Goal: Task Accomplishment & Management: Complete application form

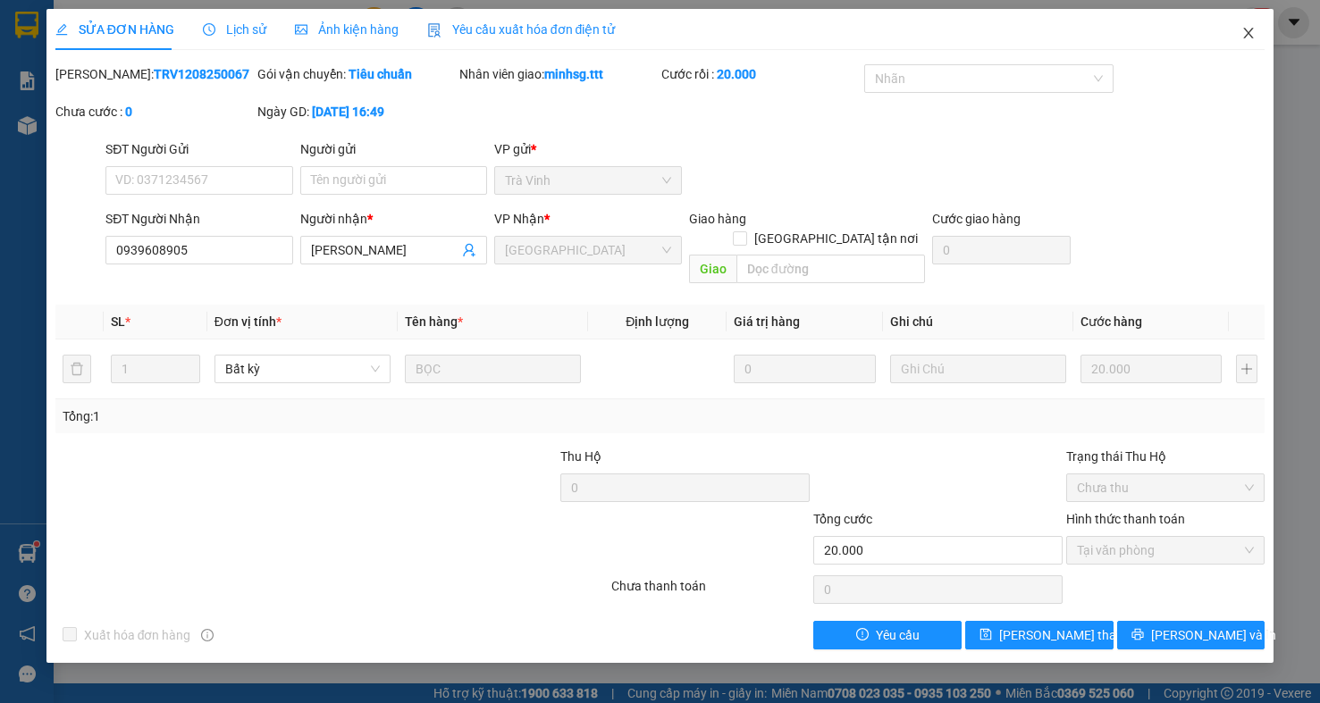
click at [1253, 30] on icon "close" at bounding box center [1248, 33] width 14 height 14
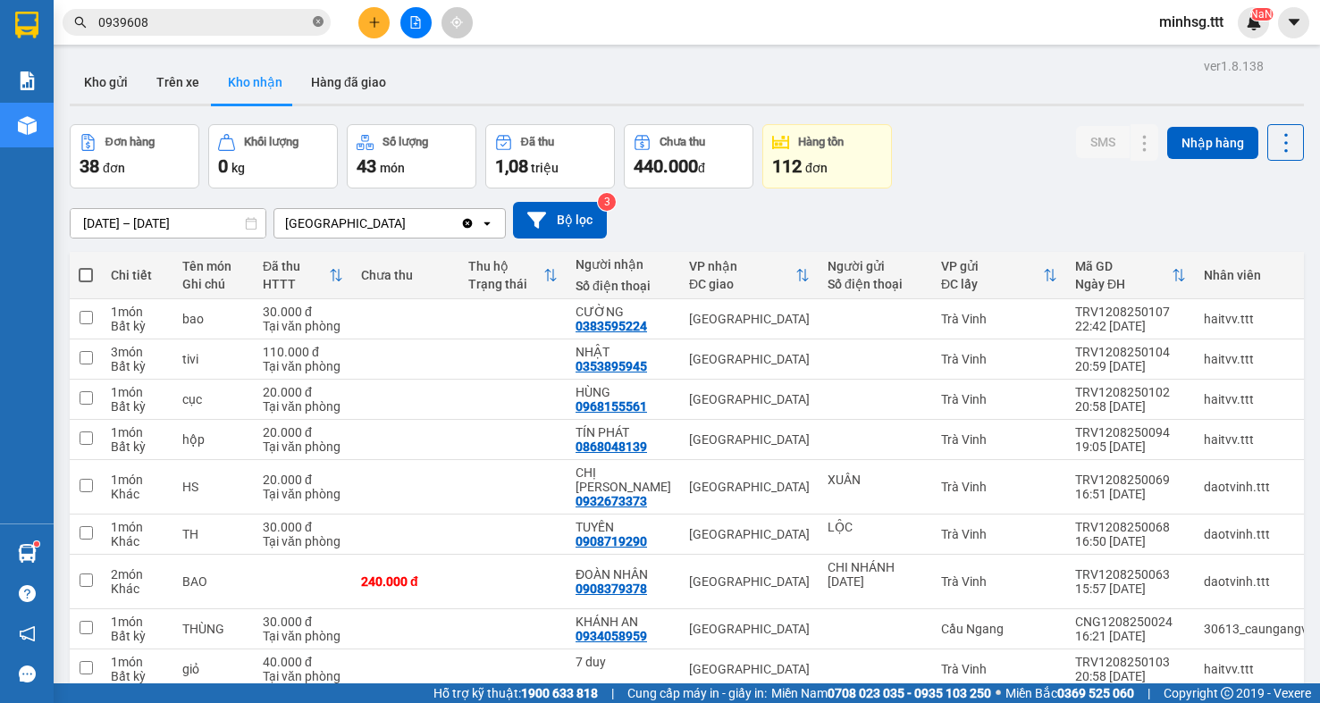
click at [315, 19] on icon "close-circle" at bounding box center [318, 21] width 11 height 11
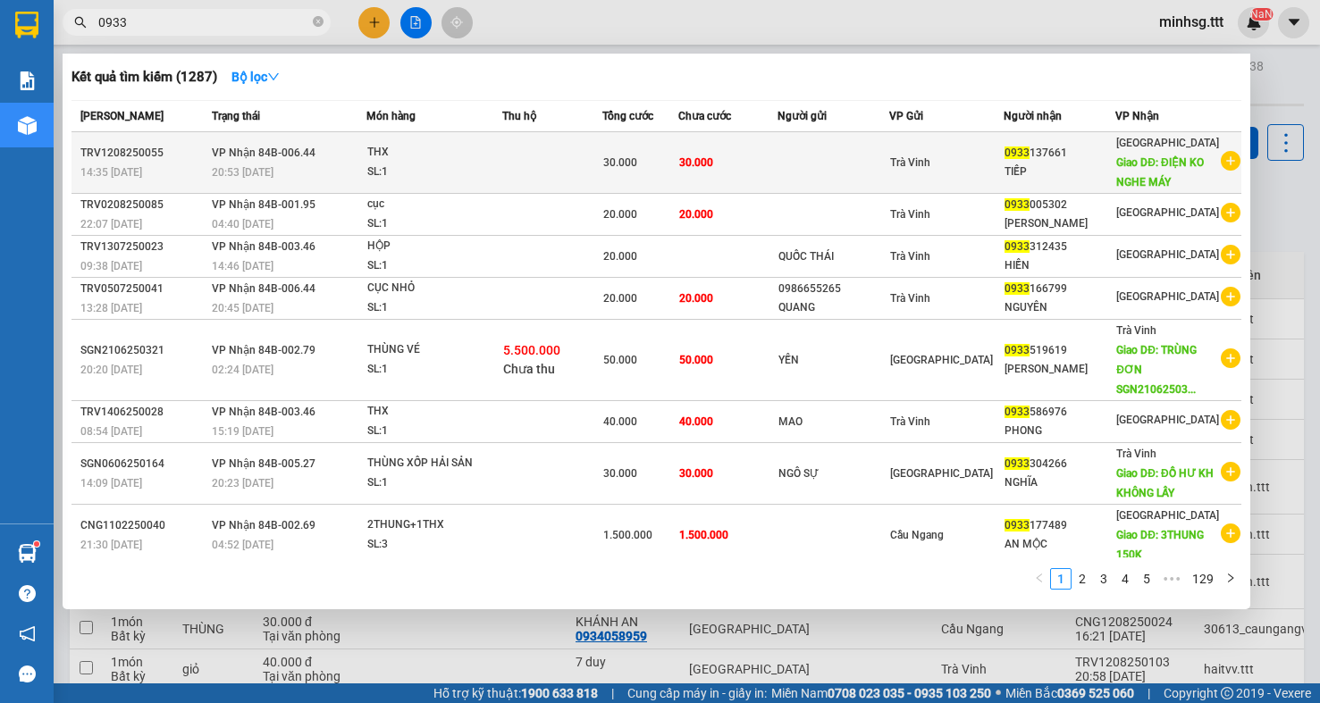
type input "0933"
click at [835, 177] on td at bounding box center [833, 163] width 112 height 62
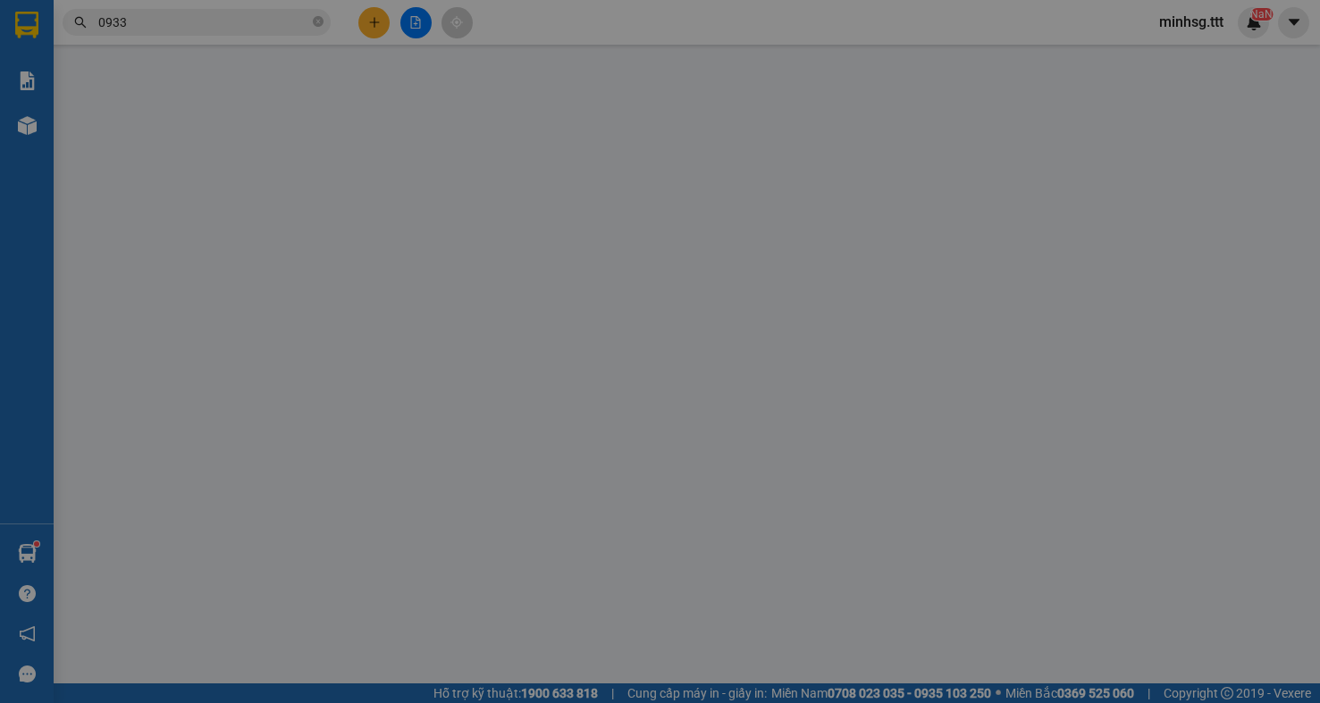
type input "0933137661"
type input "TIẾP"
type input "ĐIỆN KO NGHE MÁY"
type input "30.000"
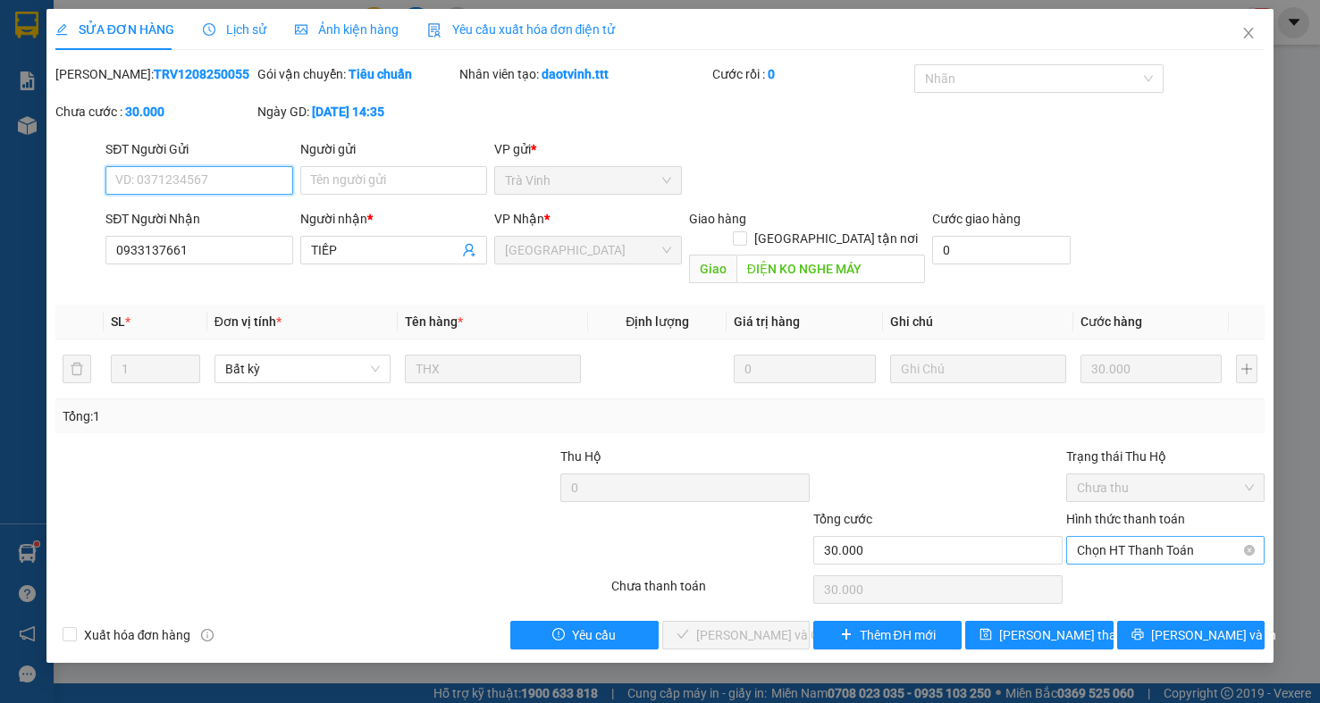
click at [1153, 537] on span "Chọn HT Thanh Toán" at bounding box center [1165, 550] width 177 height 27
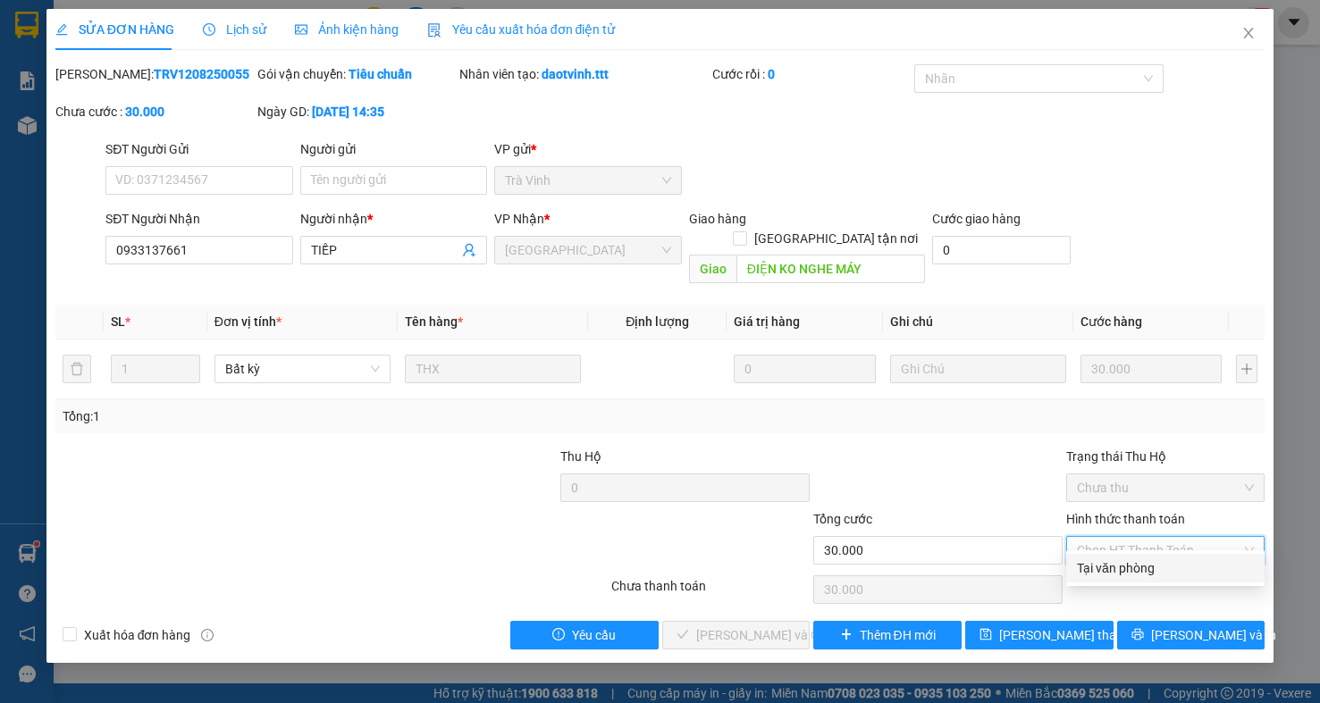
drag, startPoint x: 1147, startPoint y: 563, endPoint x: 1091, endPoint y: 572, distance: 57.0
click at [1147, 564] on div "Tại văn phòng" at bounding box center [1165, 568] width 177 height 20
type input "0"
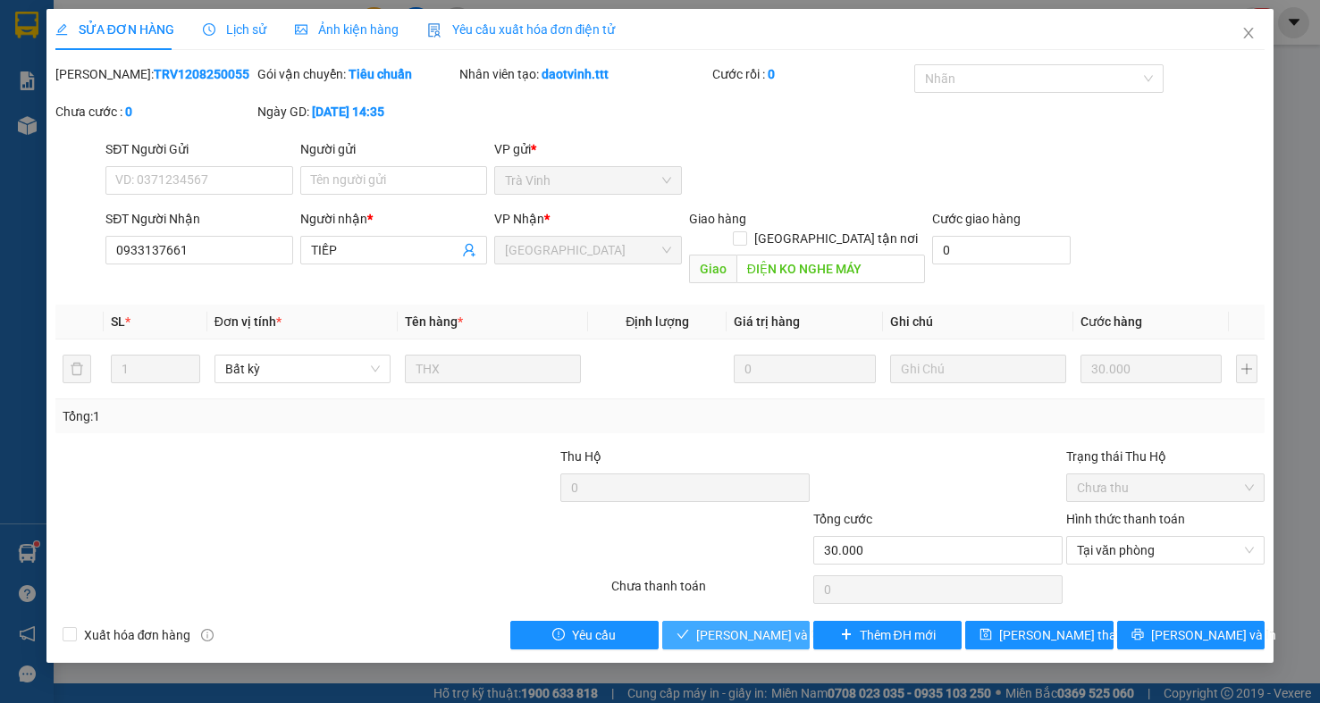
click at [741, 626] on span "[PERSON_NAME] và Giao hàng" at bounding box center [782, 636] width 172 height 20
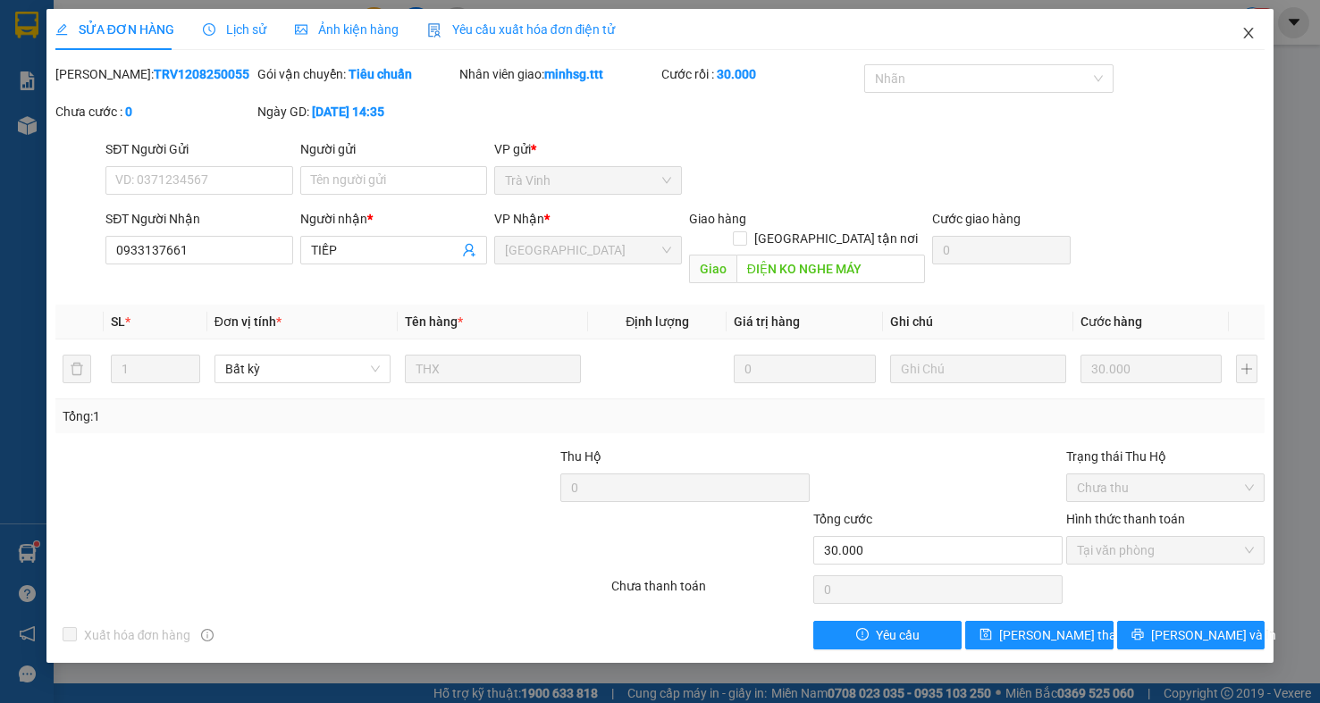
click at [1254, 36] on icon "close" at bounding box center [1248, 33] width 14 height 14
click at [1246, 37] on div "NaN" at bounding box center [1253, 22] width 31 height 31
click at [1246, 36] on body "Kết quả tìm kiếm ( 1287 ) Bộ lọc Mã ĐH Trạng thái Món hàng Thu hộ Tổng cước Chư…" at bounding box center [660, 351] width 1320 height 703
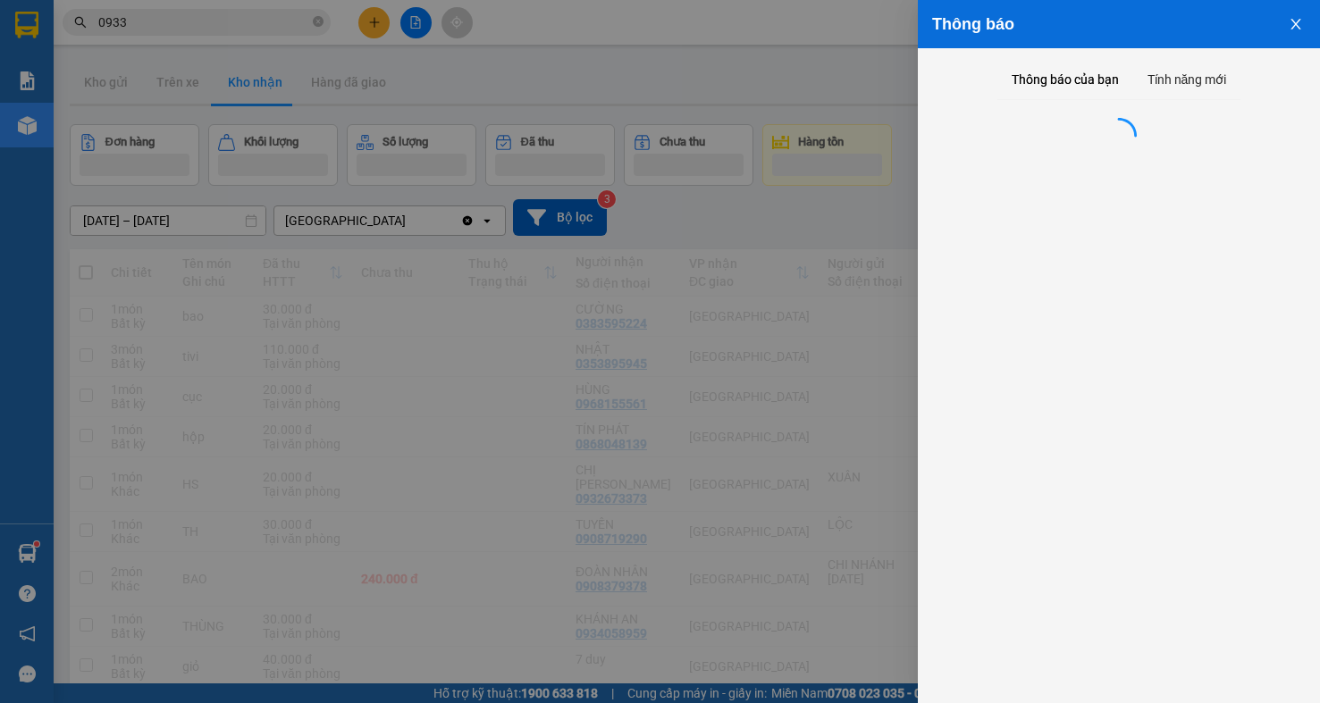
drag, startPoint x: 1246, startPoint y: 36, endPoint x: 592, endPoint y: 86, distance: 655.1
click at [1246, 37] on div "Thông báo Thông báo của bạn Tính năng mới" at bounding box center [660, 351] width 1320 height 703
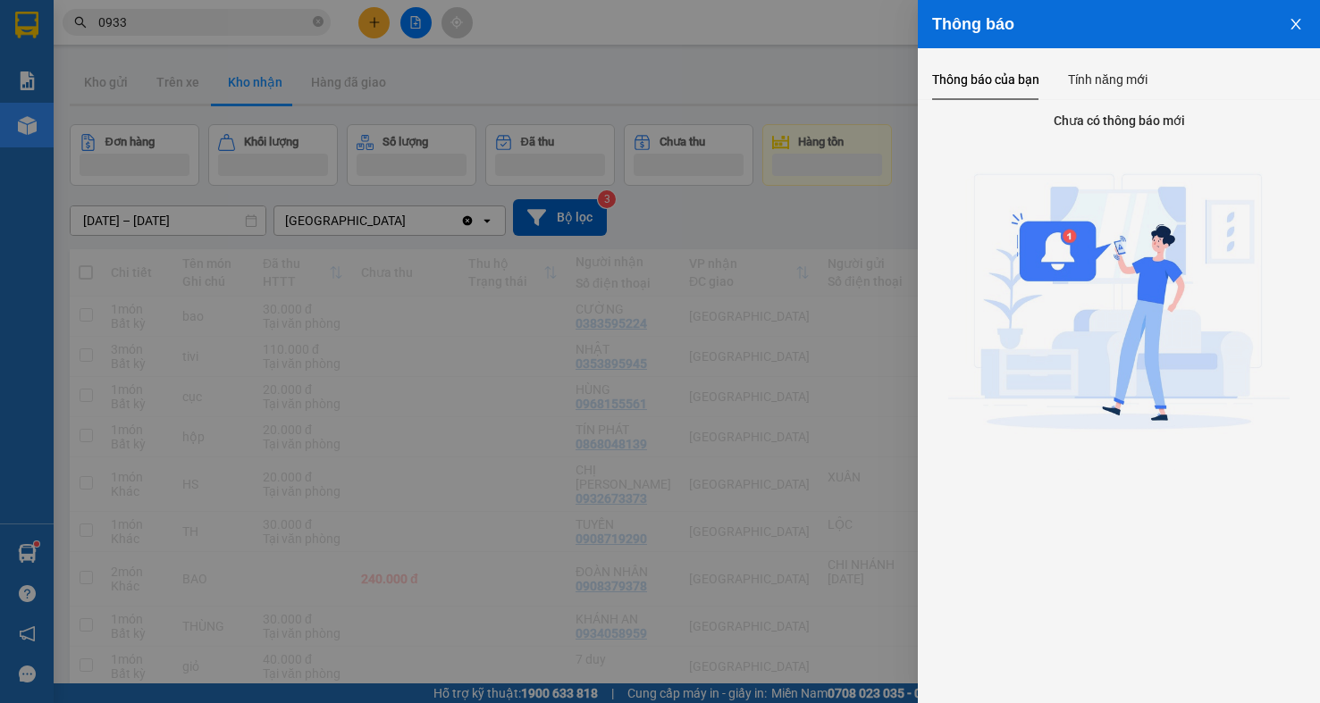
click at [612, 48] on div at bounding box center [660, 351] width 1320 height 703
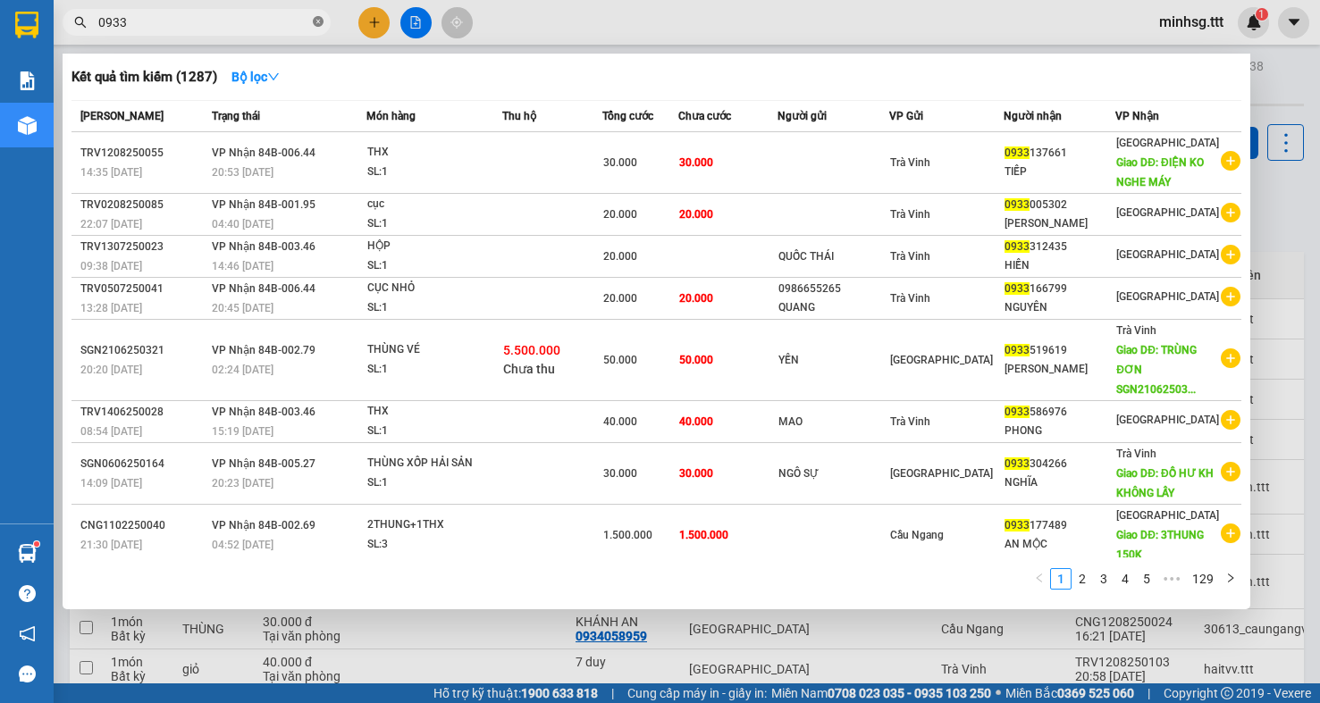
click at [321, 26] on icon "close-circle" at bounding box center [318, 21] width 11 height 11
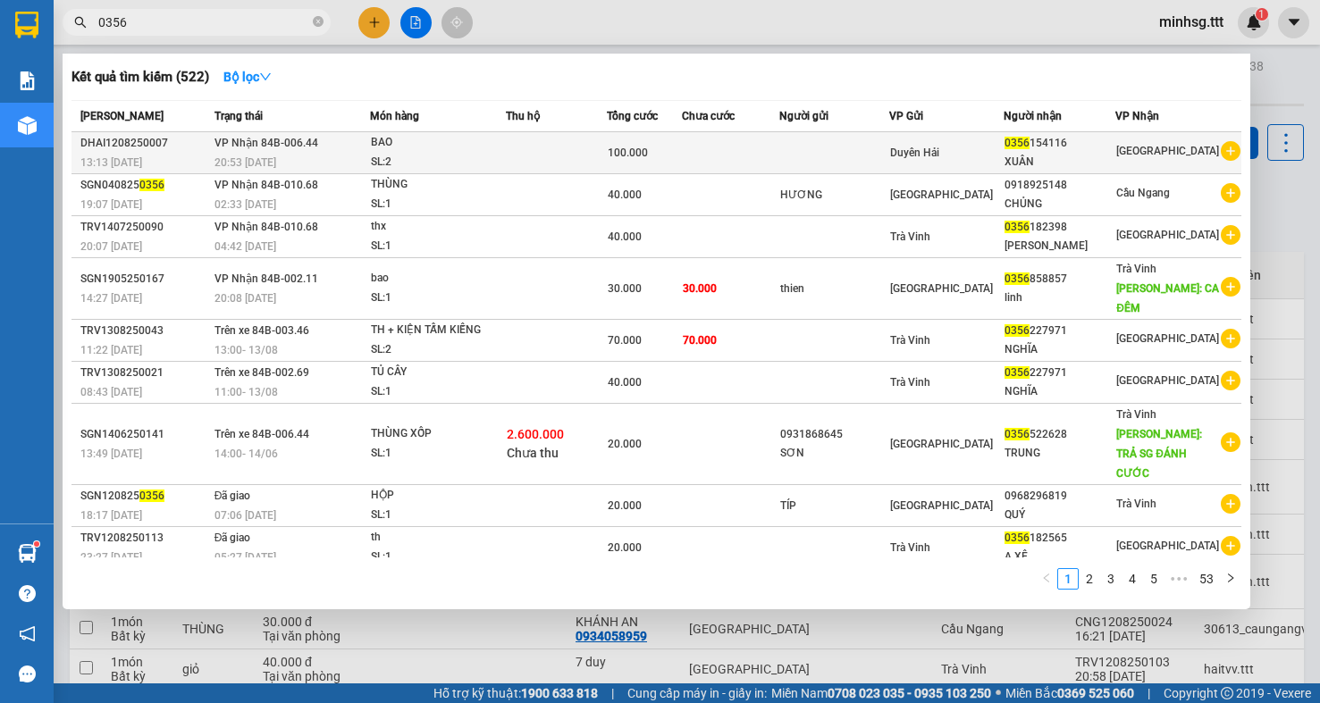
type input "0356"
click at [939, 158] on span "Duyên Hải" at bounding box center [914, 153] width 49 height 13
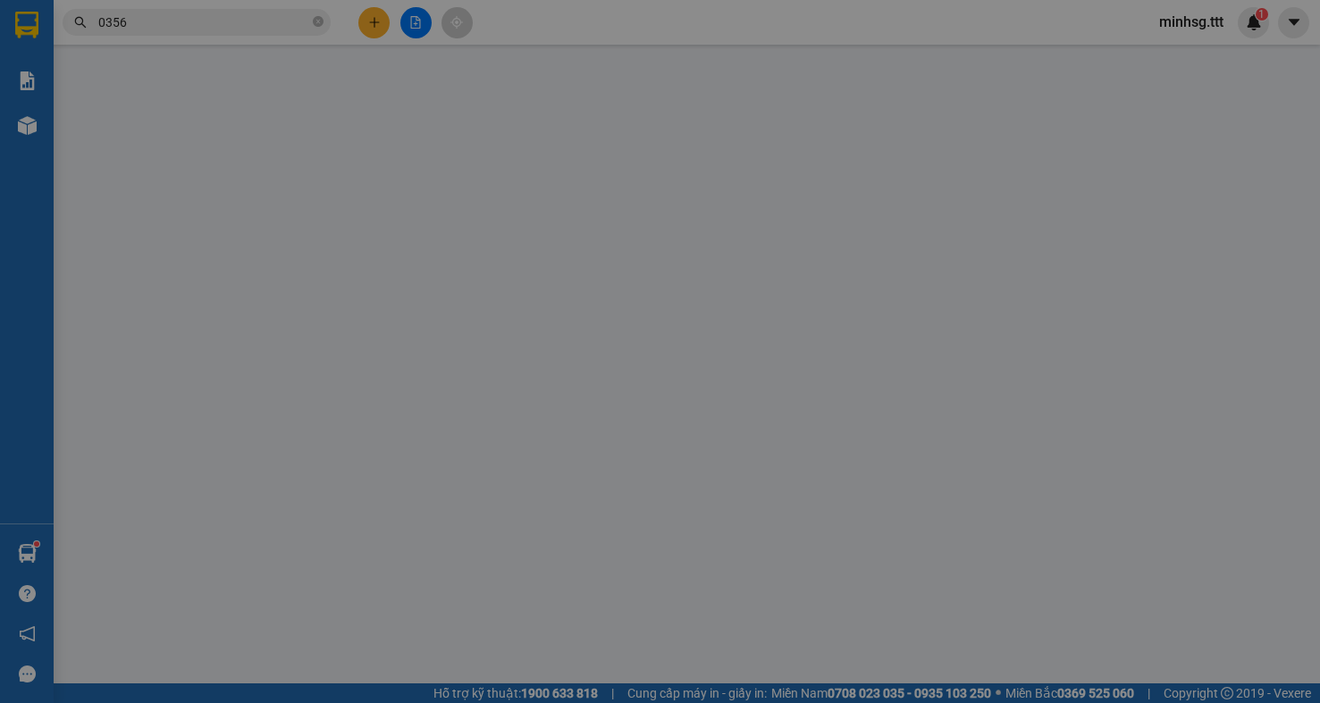
type input "0356154116"
type input "XUÂN"
type input "100.000"
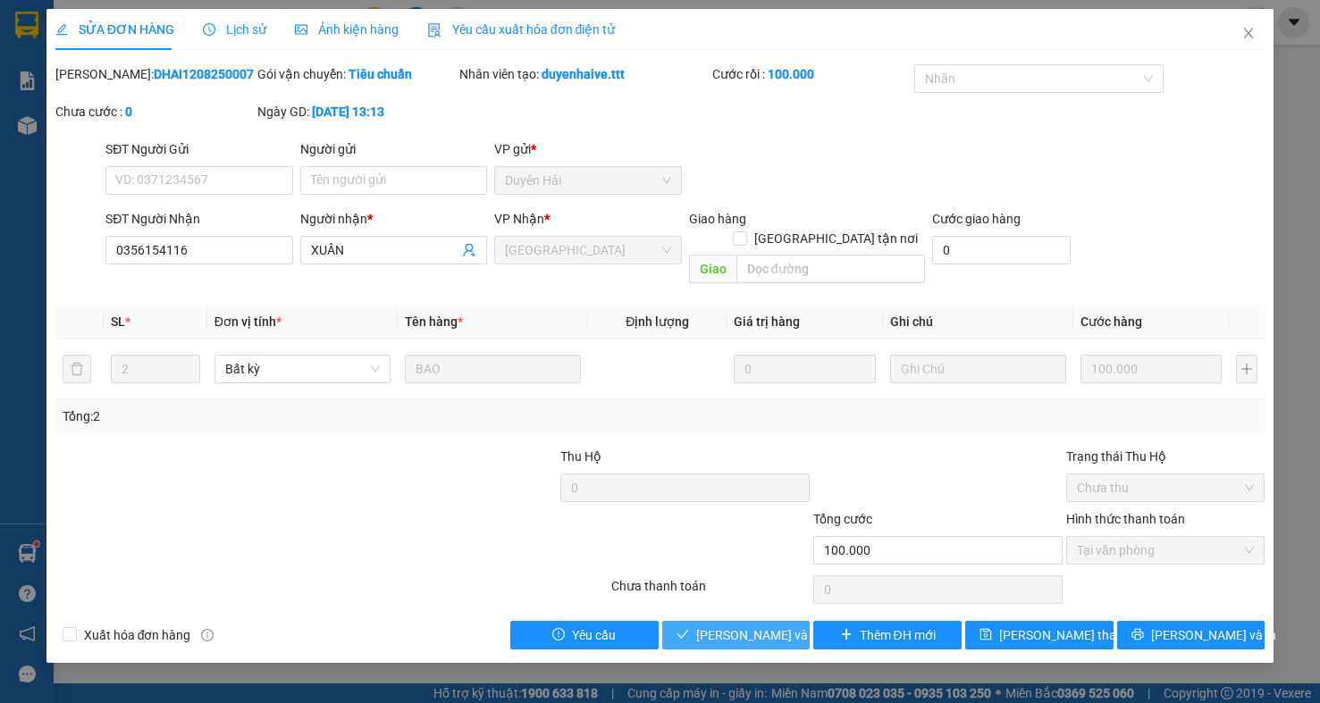
click at [719, 621] on button "[PERSON_NAME] và Giao hàng" at bounding box center [736, 635] width 148 height 29
